Goal: Task Accomplishment & Management: Complete application form

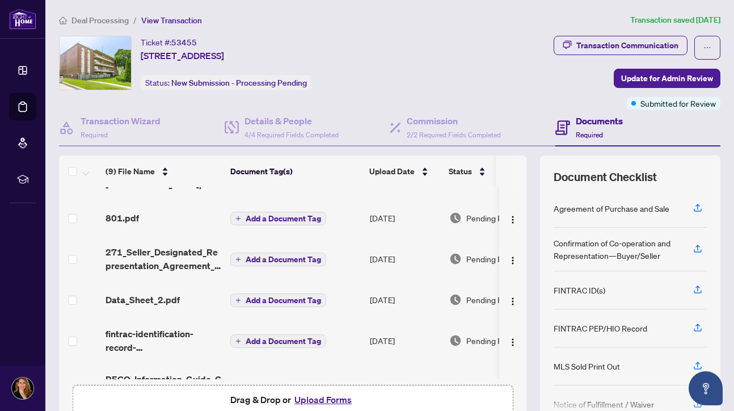
scroll to position [201, 0]
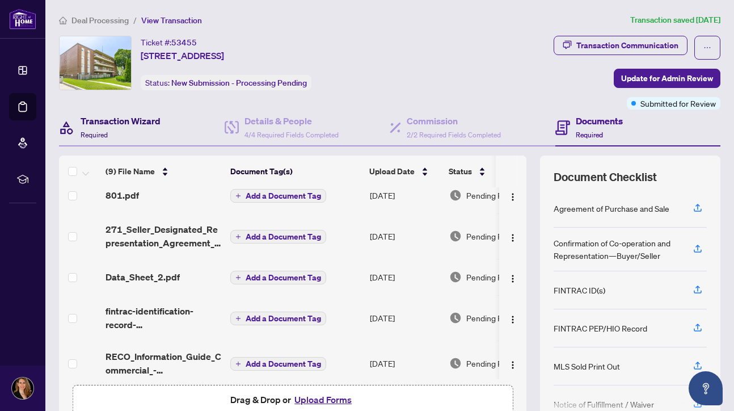
click at [119, 119] on h4 "Transaction Wizard" at bounding box center [121, 121] width 80 height 14
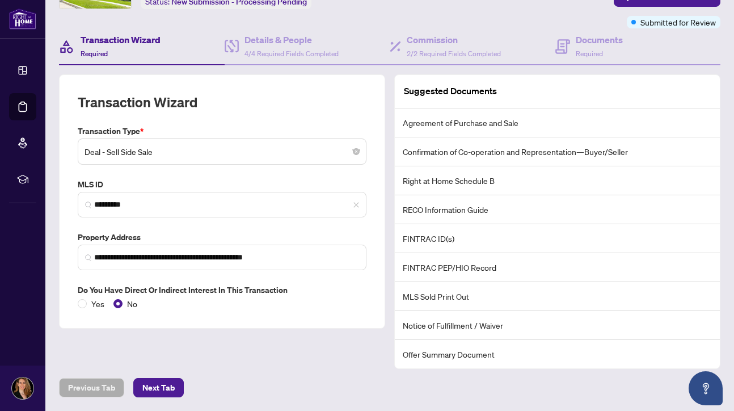
scroll to position [79, 0]
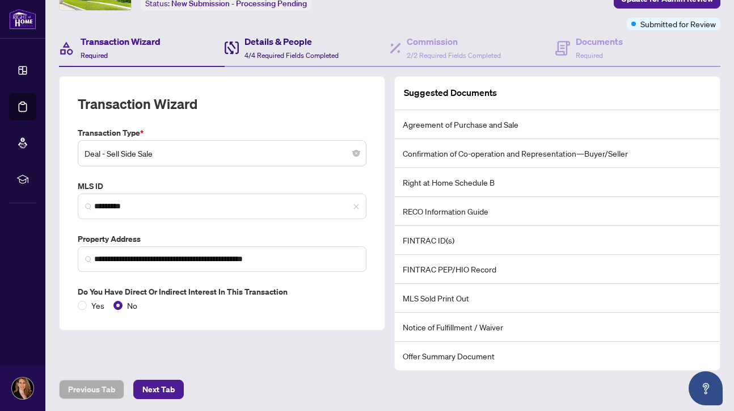
click at [306, 51] on span "4/4 Required Fields Completed" at bounding box center [291, 55] width 94 height 9
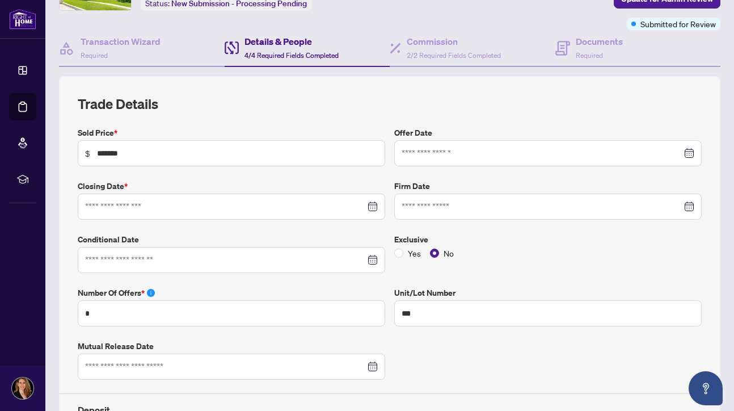
type input "**********"
click at [685, 204] on div at bounding box center [548, 206] width 293 height 12
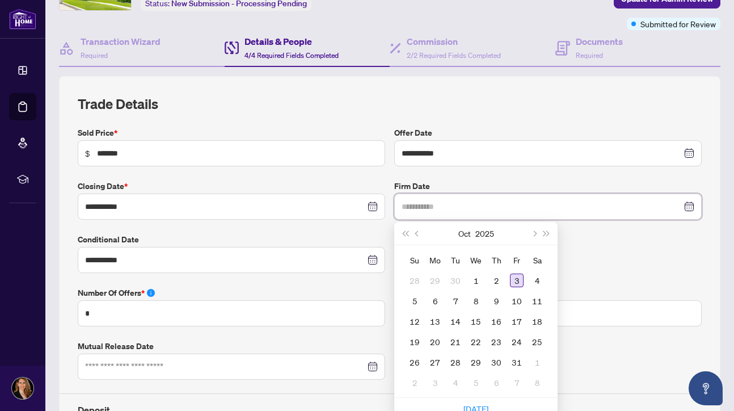
type input "**********"
click at [521, 278] on div "3" at bounding box center [517, 280] width 14 height 14
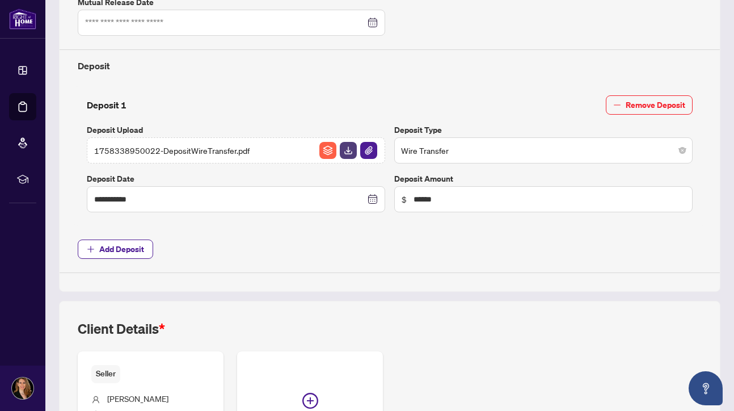
scroll to position [491, 0]
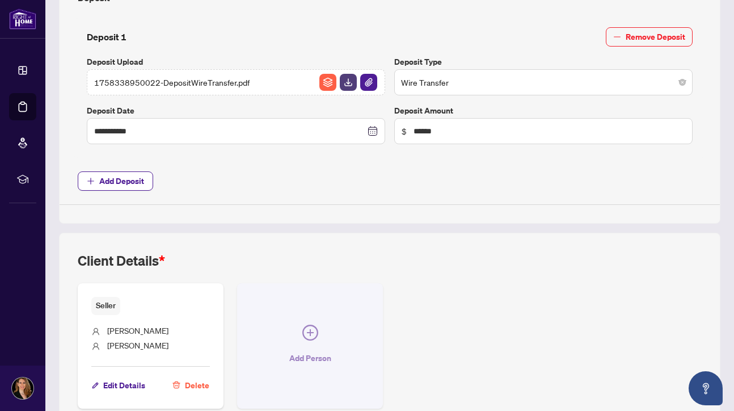
click at [312, 325] on icon "plus-circle" at bounding box center [310, 332] width 16 height 16
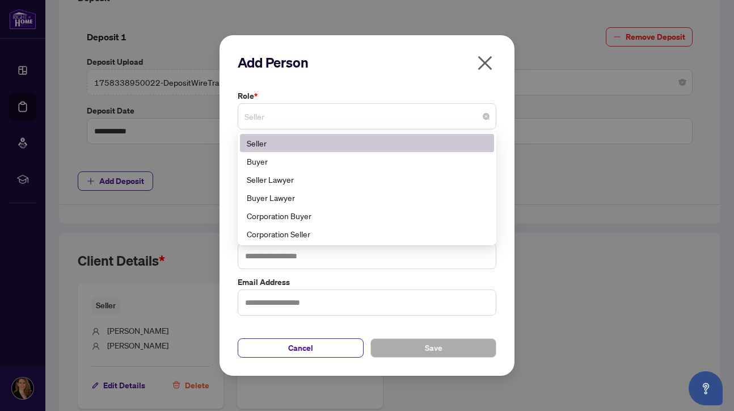
click at [355, 119] on span "Seller" at bounding box center [366, 117] width 245 height 22
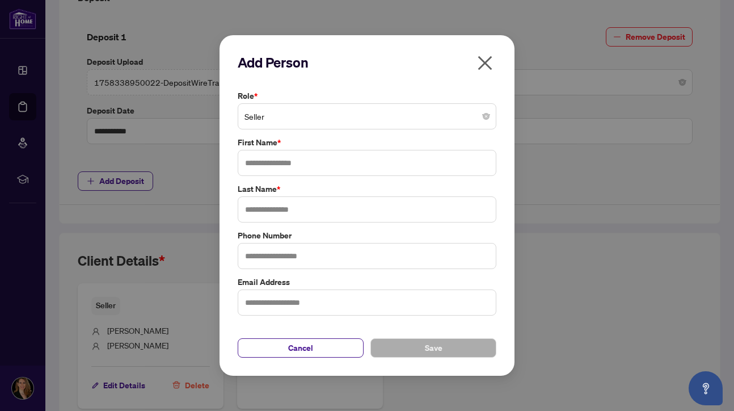
click at [484, 65] on icon "close" at bounding box center [485, 63] width 18 height 18
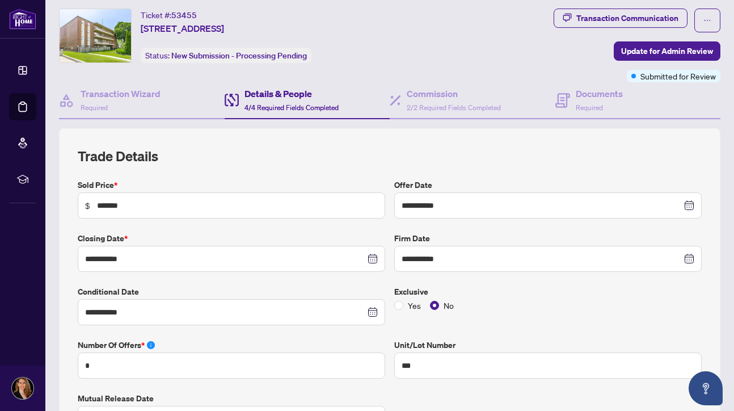
scroll to position [0, 0]
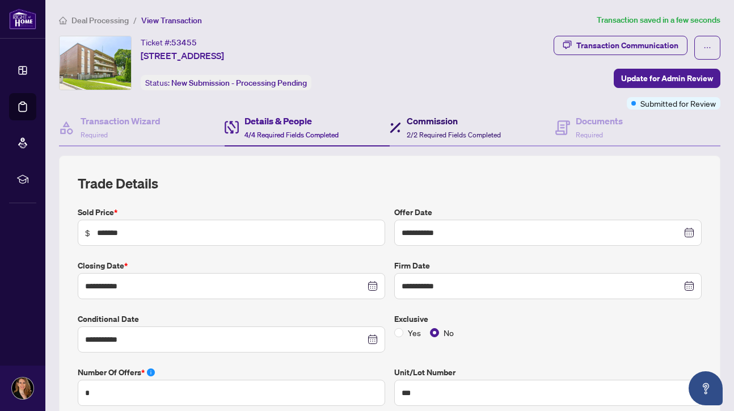
click at [434, 123] on h4 "Commission" at bounding box center [454, 121] width 94 height 14
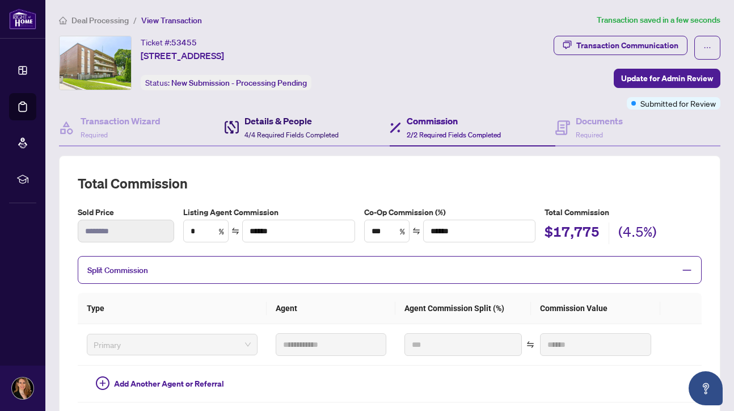
click at [266, 120] on h4 "Details & People" at bounding box center [291, 121] width 94 height 14
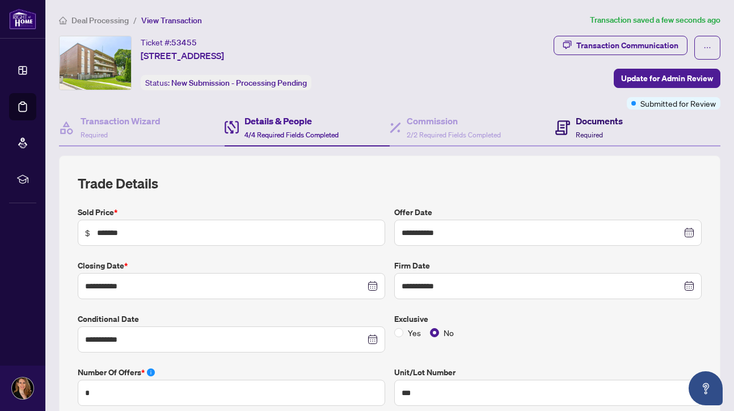
click at [609, 126] on h4 "Documents" at bounding box center [599, 121] width 47 height 14
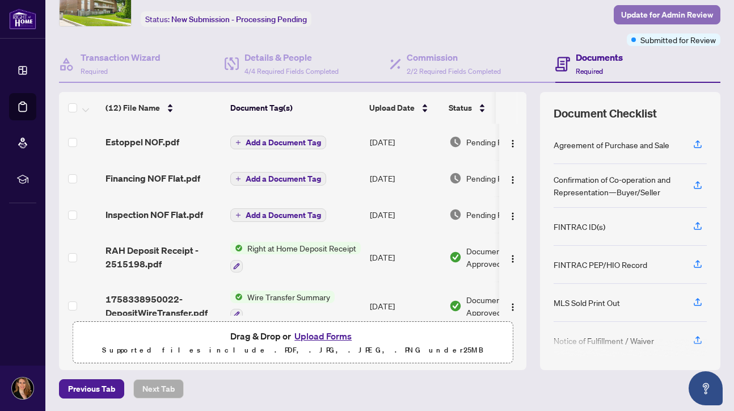
click at [683, 12] on span "Update for Admin Review" at bounding box center [667, 15] width 92 height 18
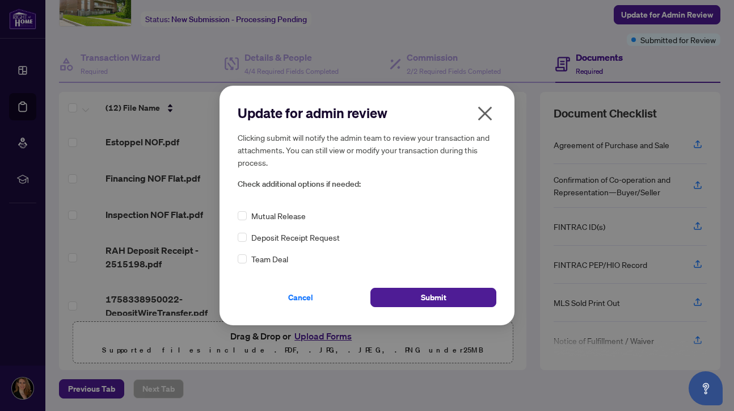
click at [487, 112] on icon "close" at bounding box center [485, 114] width 14 height 14
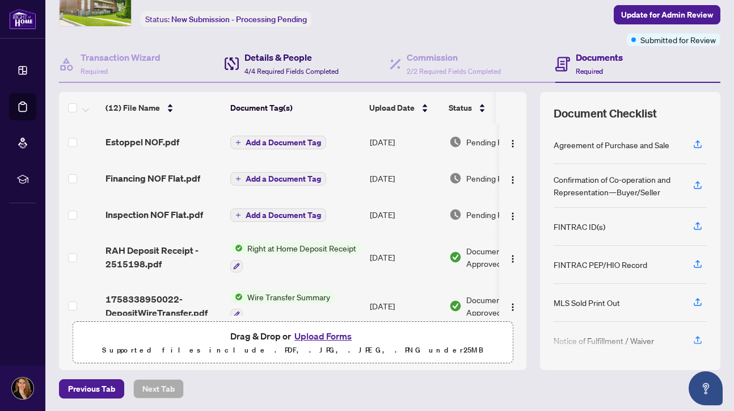
click at [279, 62] on h4 "Details & People" at bounding box center [291, 57] width 94 height 14
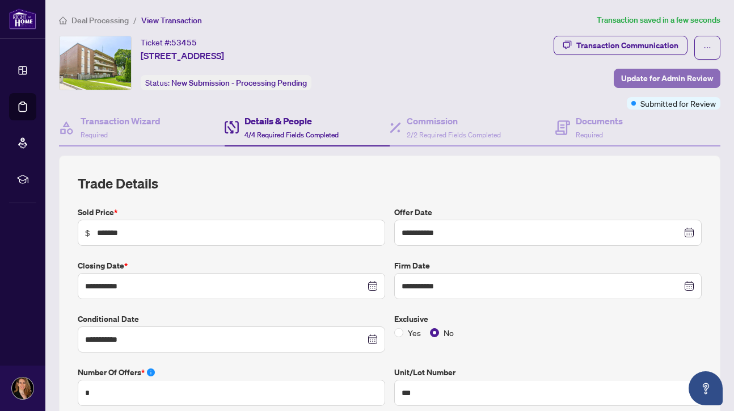
click at [673, 79] on span "Update for Admin Review" at bounding box center [667, 78] width 92 height 18
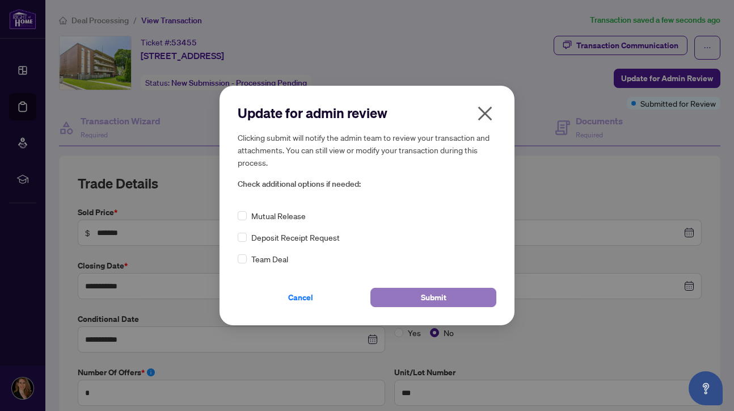
click at [444, 296] on span "Submit" at bounding box center [434, 297] width 26 height 18
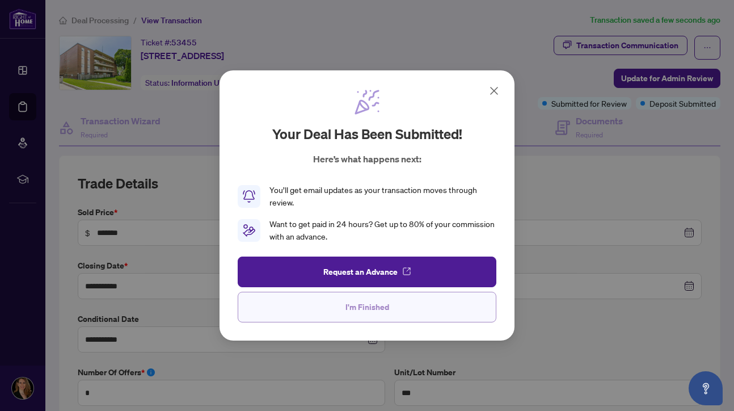
click at [374, 311] on span "I'm Finished" at bounding box center [367, 307] width 44 height 18
